Goal: Navigation & Orientation: Understand site structure

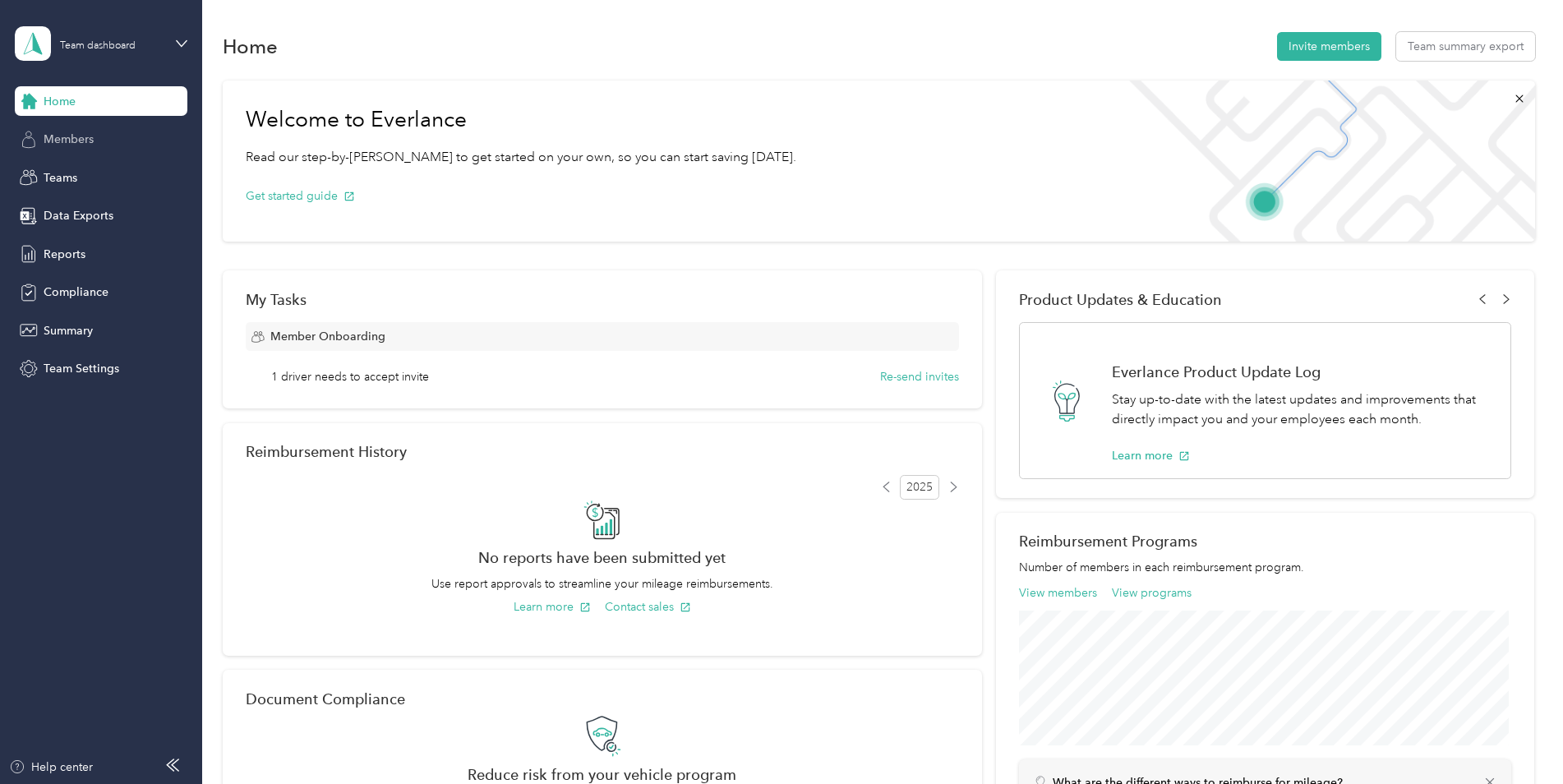
click at [78, 127] on div "Members" at bounding box center [101, 139] width 172 height 30
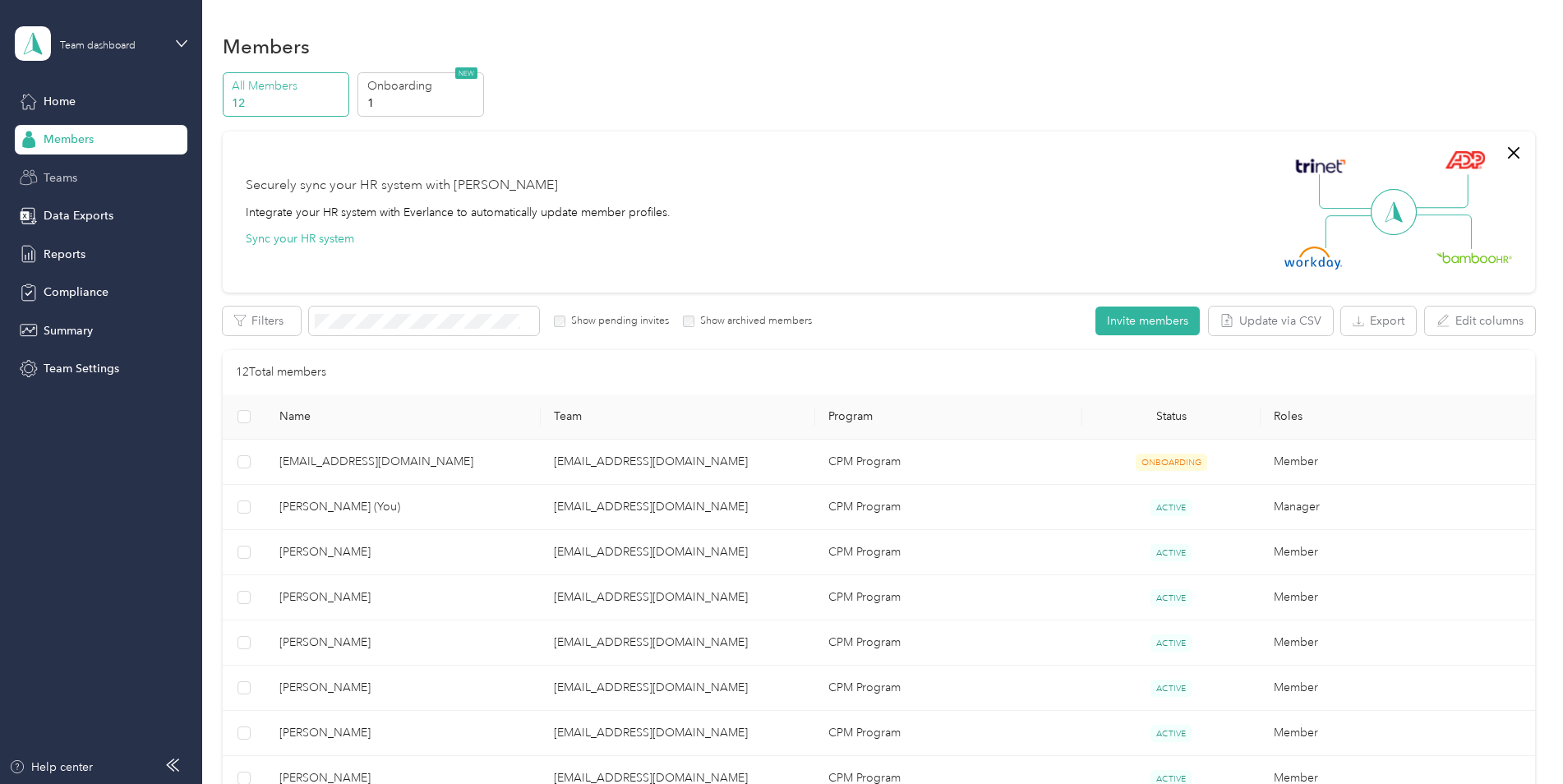
click at [63, 180] on span "Teams" at bounding box center [61, 178] width 34 height 17
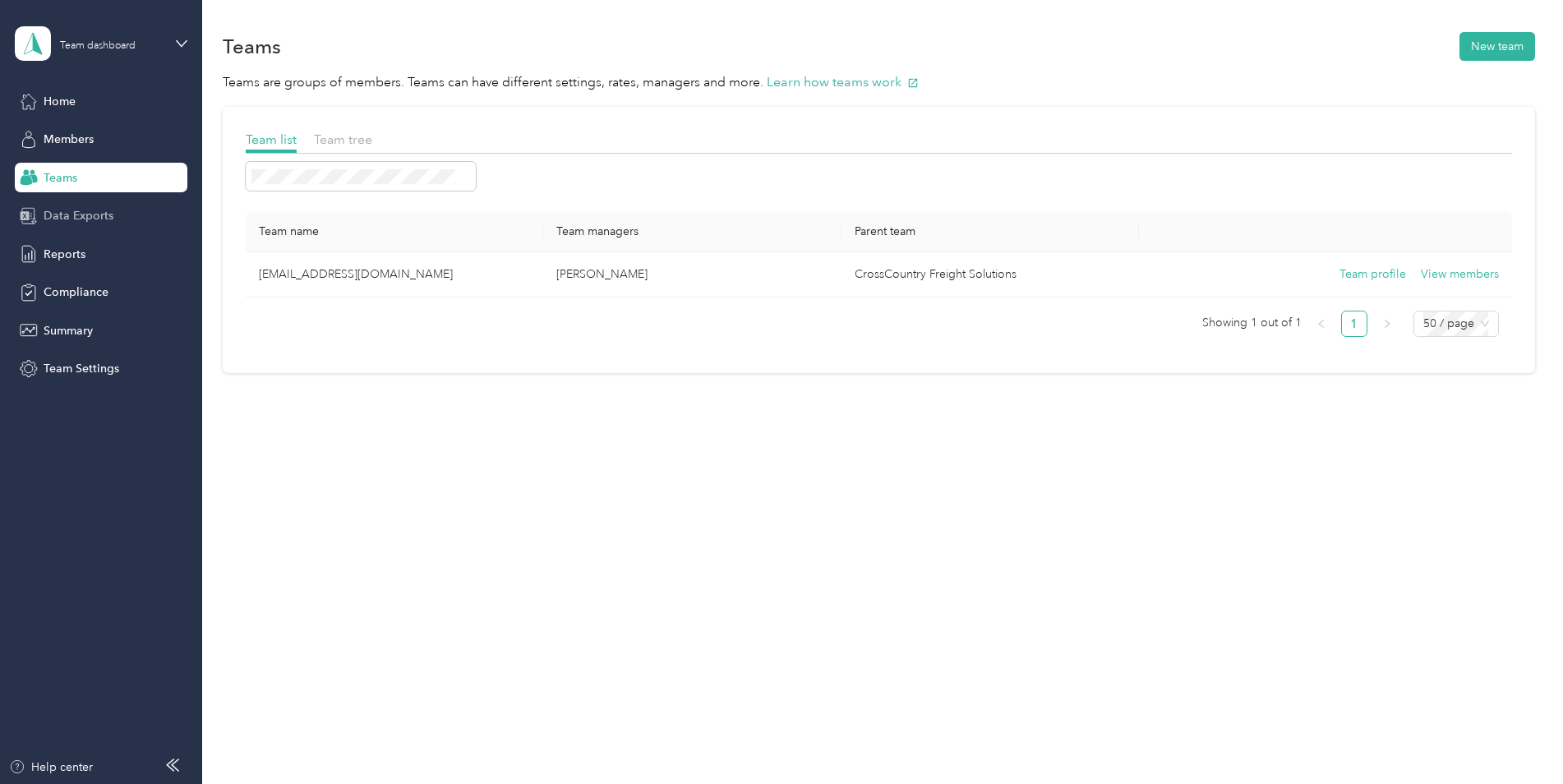
click at [73, 219] on span "Data Exports" at bounding box center [78, 215] width 70 height 17
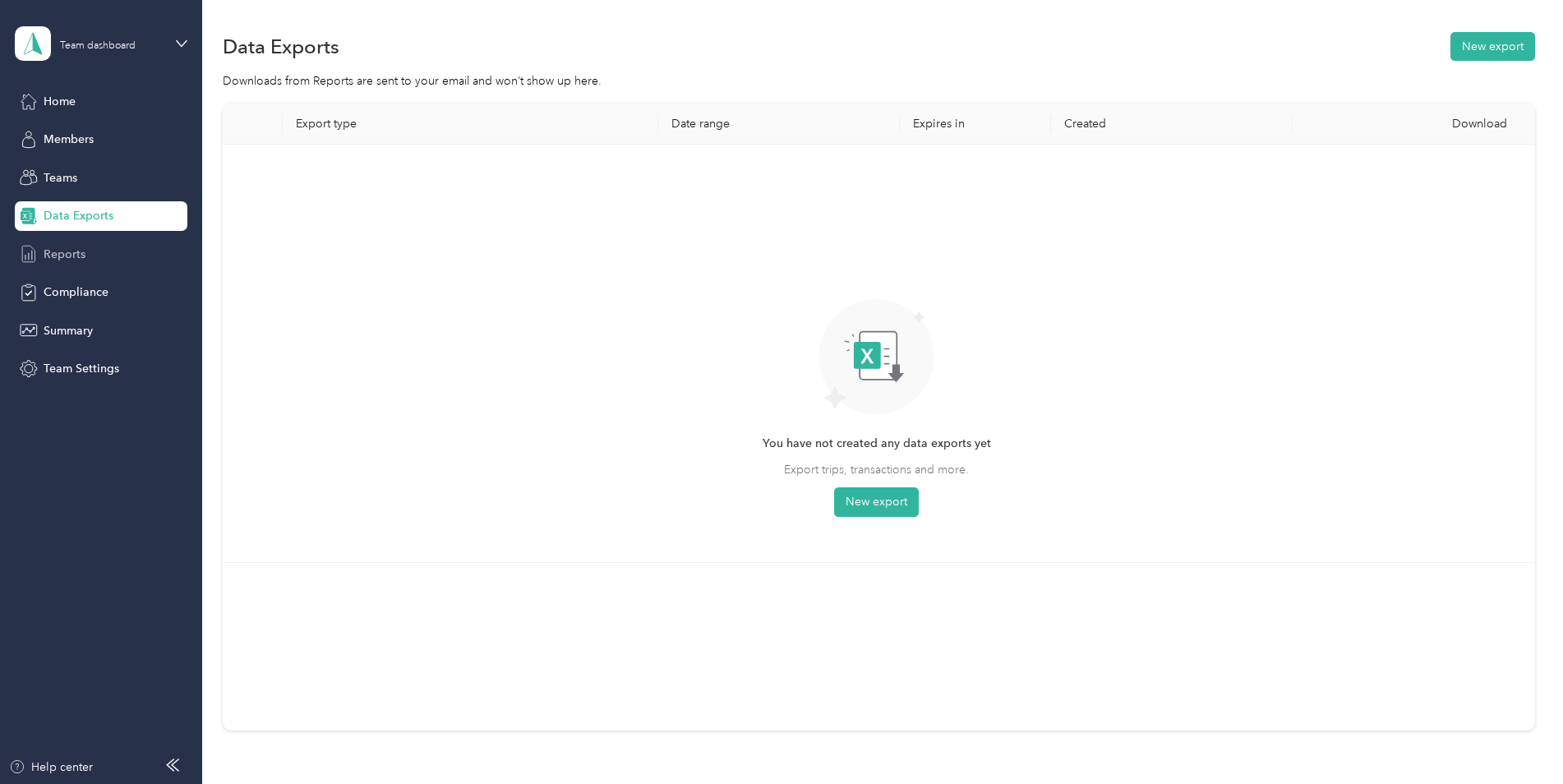
click at [68, 254] on span "Reports" at bounding box center [65, 254] width 42 height 17
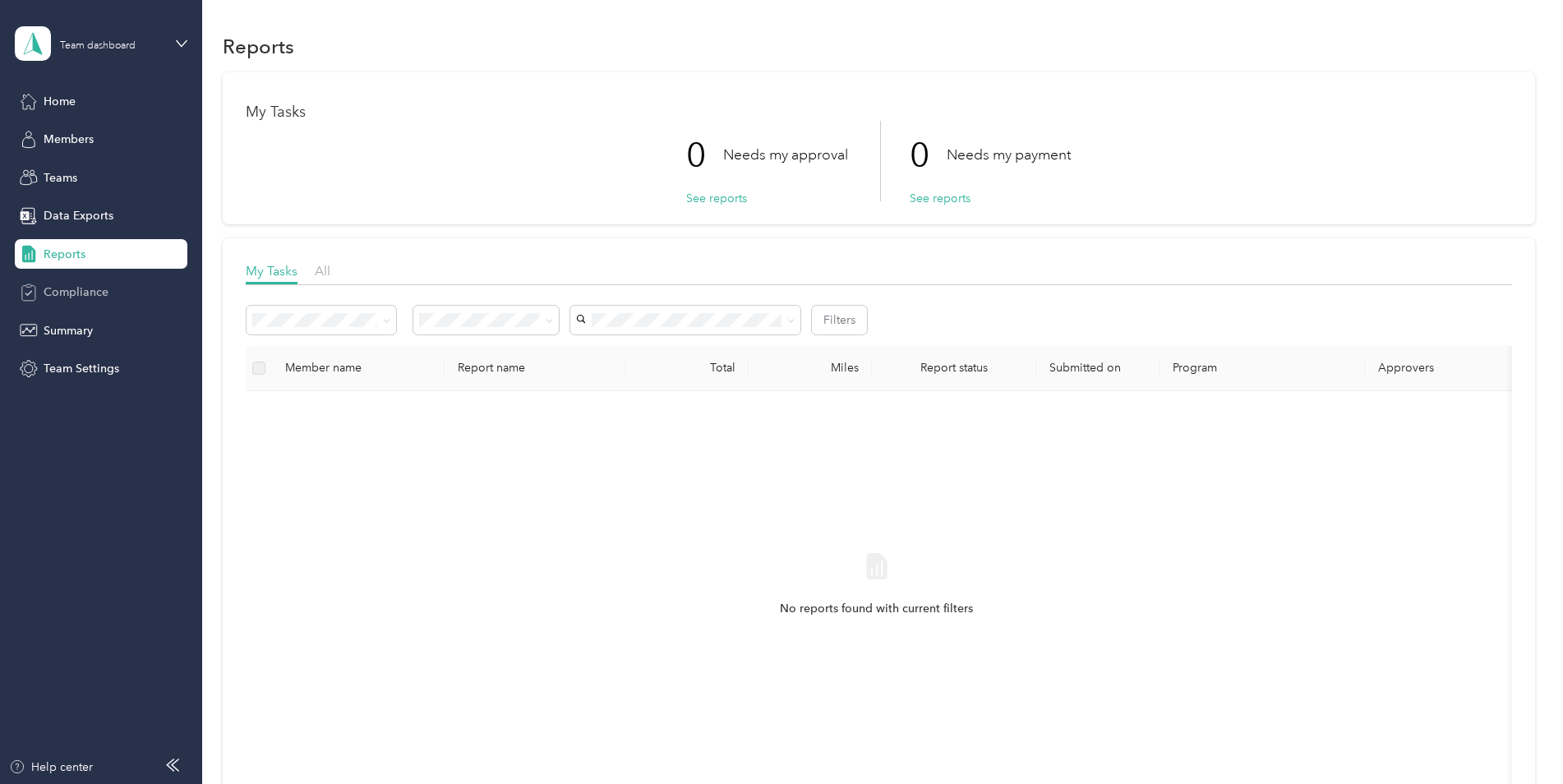
click at [78, 295] on span "Compliance" at bounding box center [76, 292] width 65 height 17
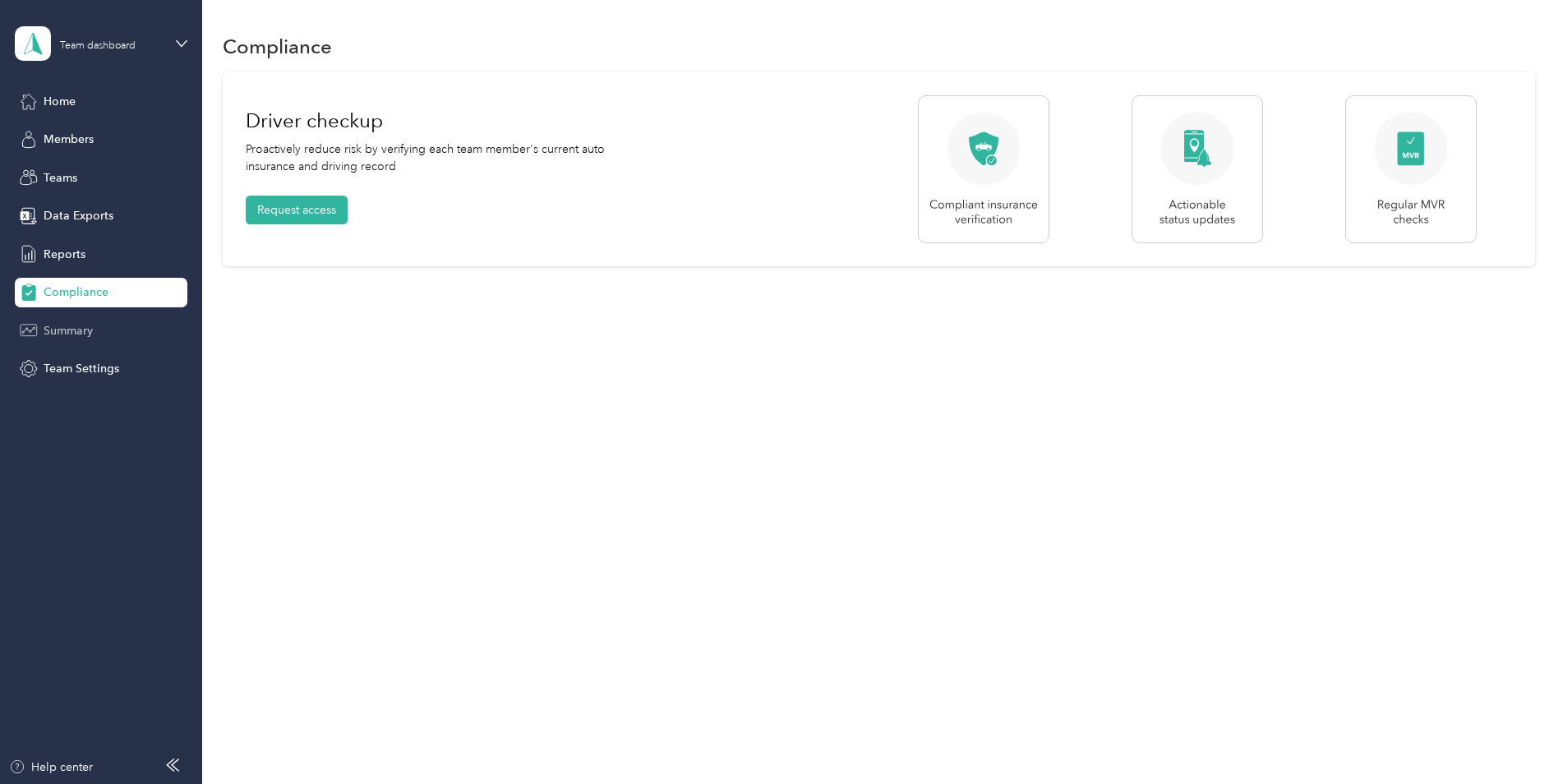
click at [78, 323] on span "Summary" at bounding box center [68, 331] width 49 height 17
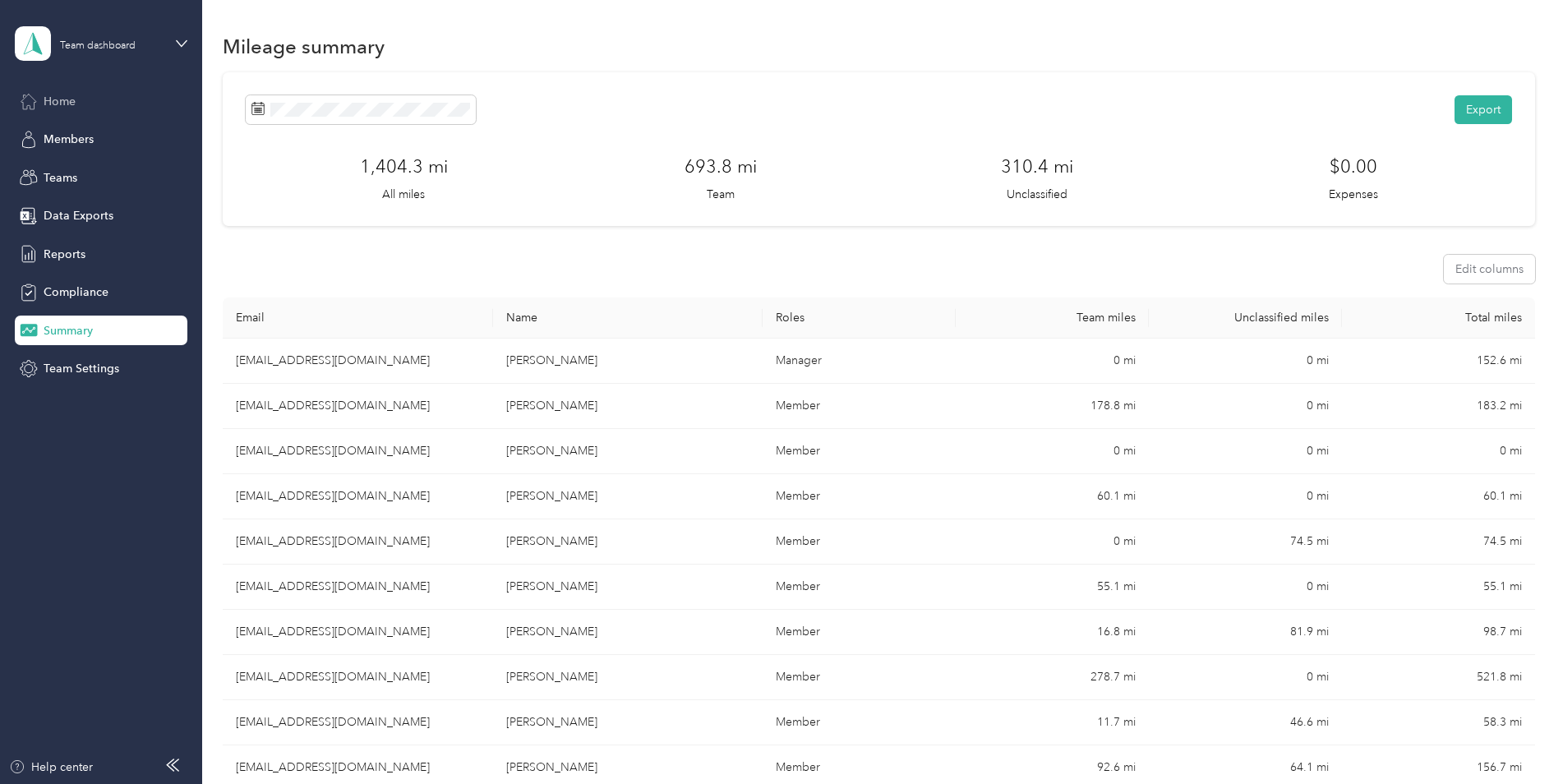
click at [120, 98] on div "Home" at bounding box center [101, 100] width 172 height 30
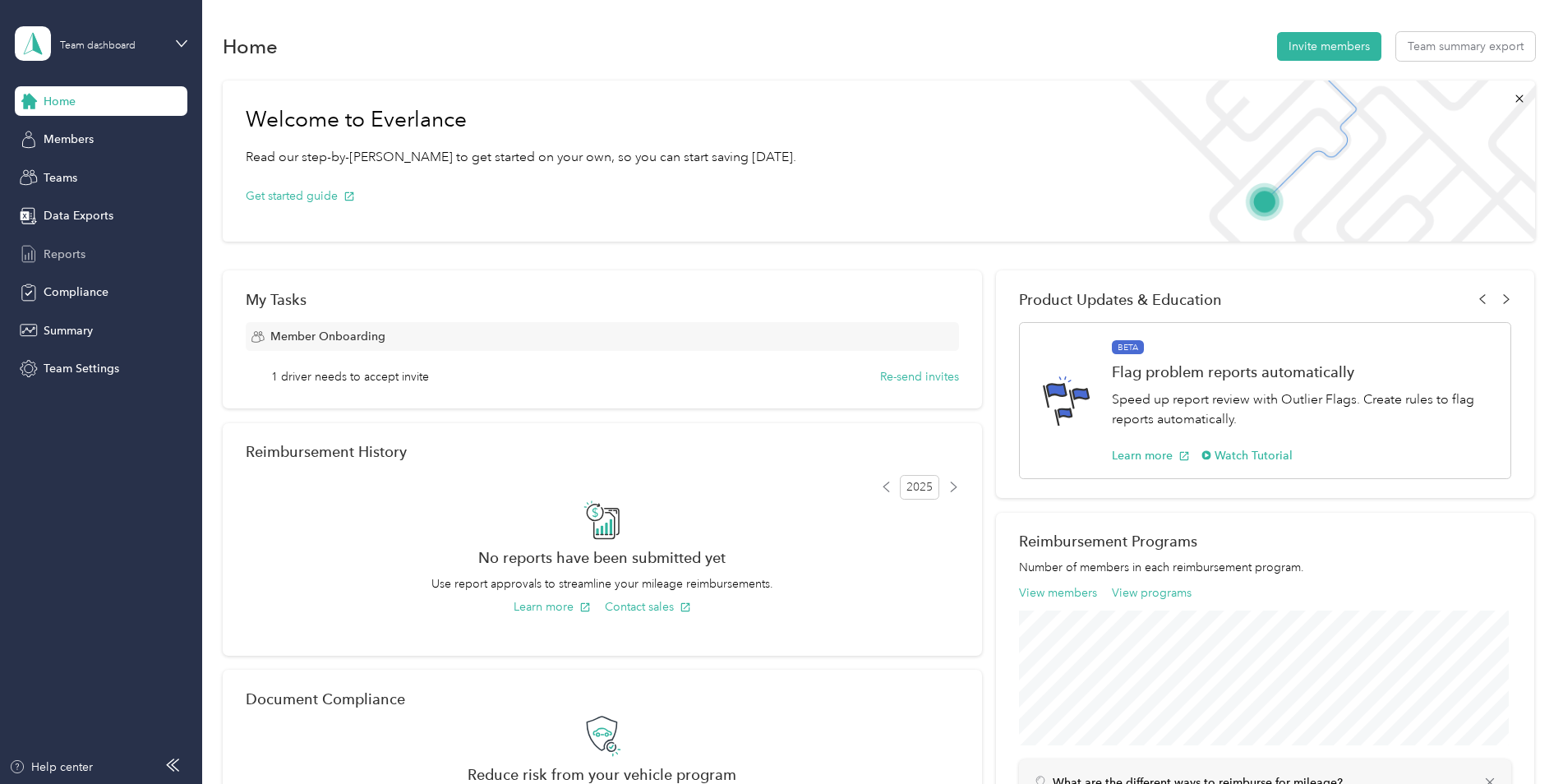
click at [65, 256] on span "Reports" at bounding box center [65, 254] width 42 height 17
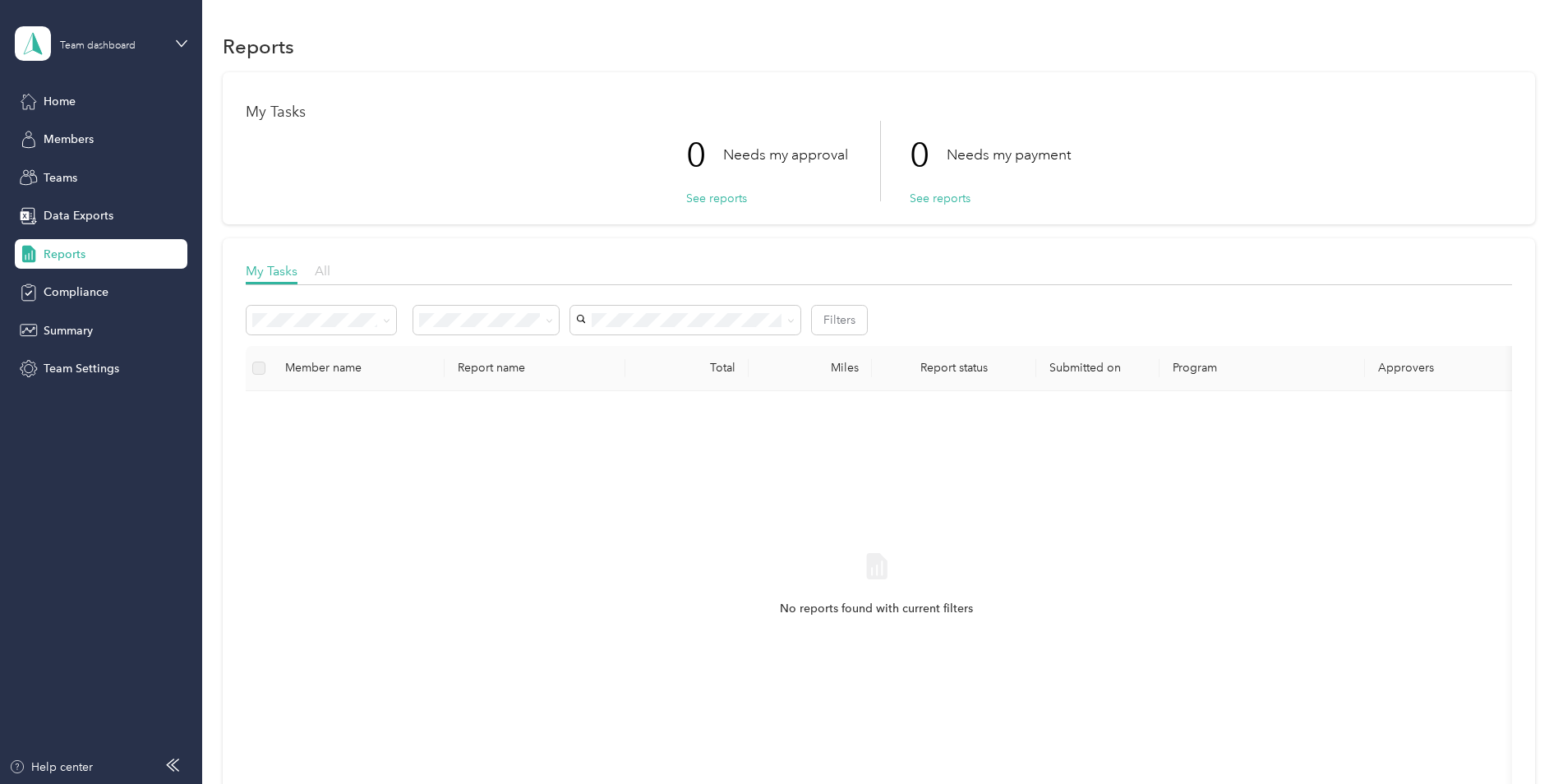
click at [320, 271] on span "All" at bounding box center [322, 271] width 15 height 15
click at [289, 269] on span "My Tasks" at bounding box center [271, 271] width 51 height 15
click at [82, 329] on span "Summary" at bounding box center [68, 331] width 49 height 17
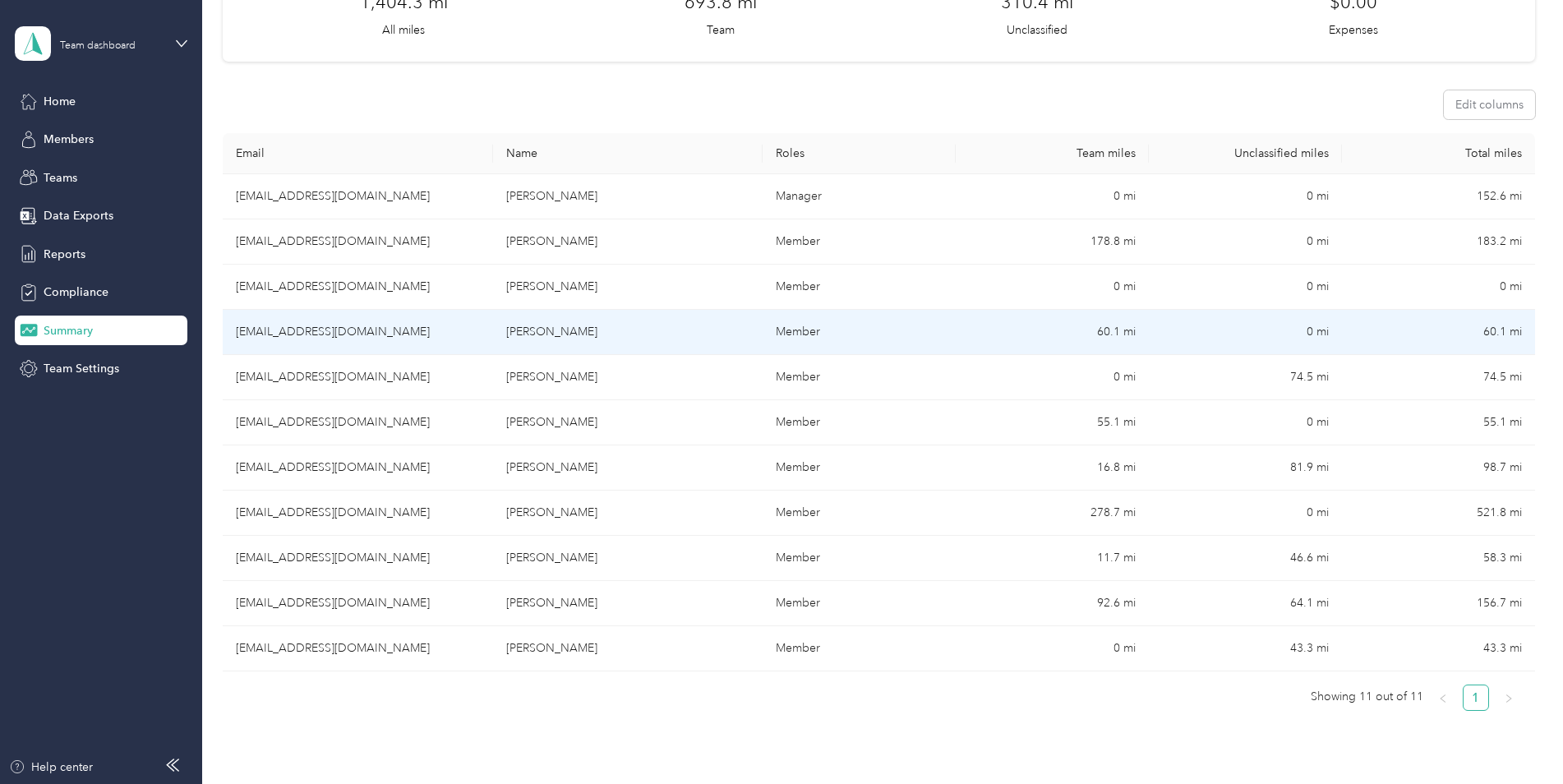
scroll to position [246, 0]
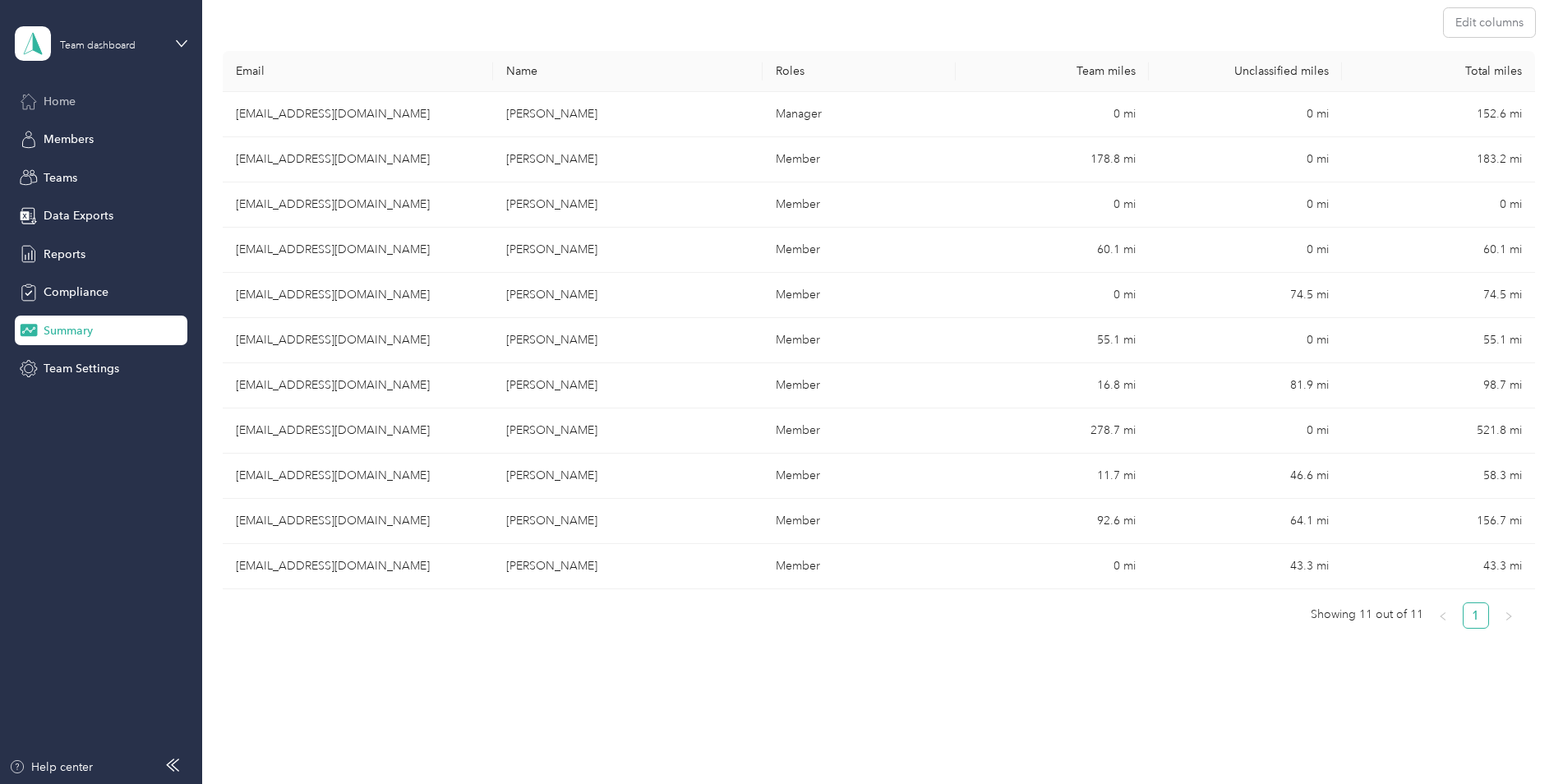
click at [57, 95] on span "Home" at bounding box center [60, 101] width 32 height 17
